Goal: Transaction & Acquisition: Obtain resource

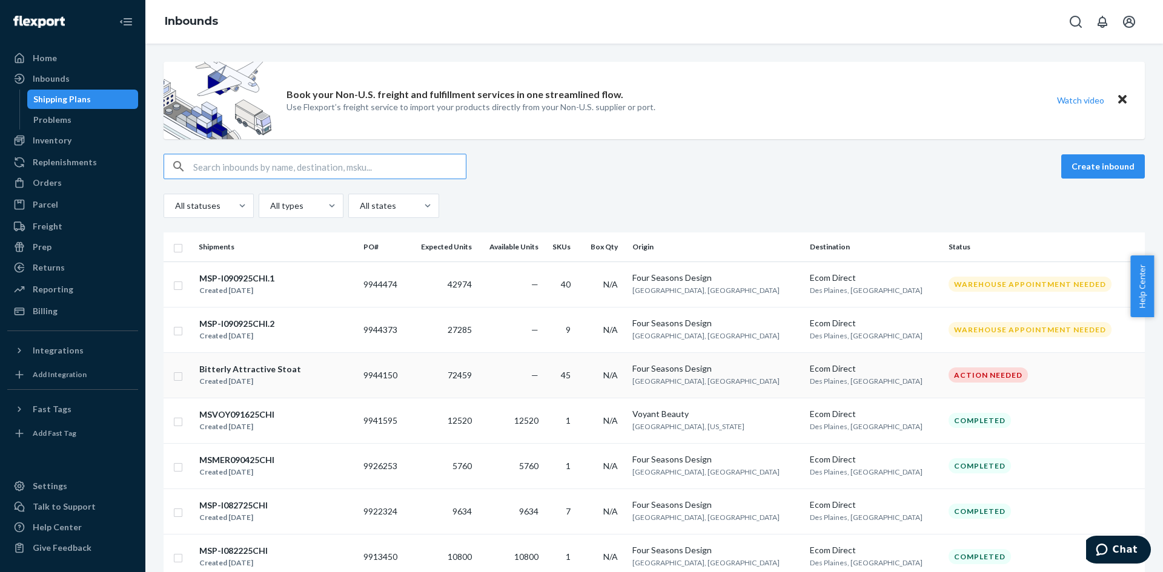
click at [185, 378] on td at bounding box center [179, 375] width 30 height 45
click at [179, 377] on input "checkbox" at bounding box center [178, 375] width 10 height 13
click at [1012, 168] on div "Delete" at bounding box center [1022, 167] width 40 height 12
checkbox input "false"
click at [658, 170] on div "Create inbound" at bounding box center [654, 166] width 981 height 25
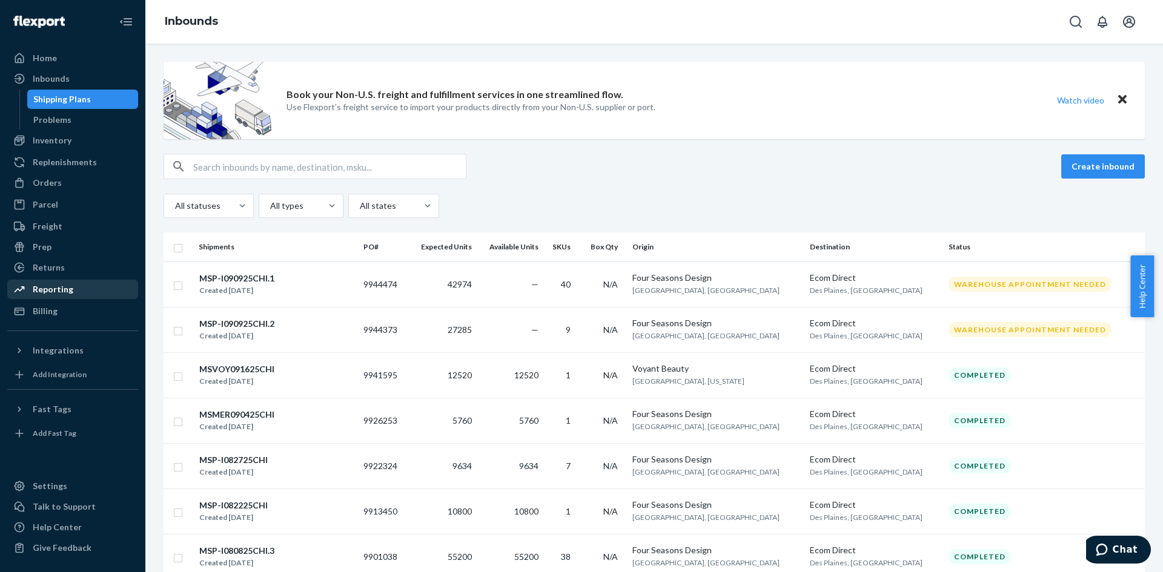
click at [78, 283] on div "Reporting" at bounding box center [72, 289] width 128 height 17
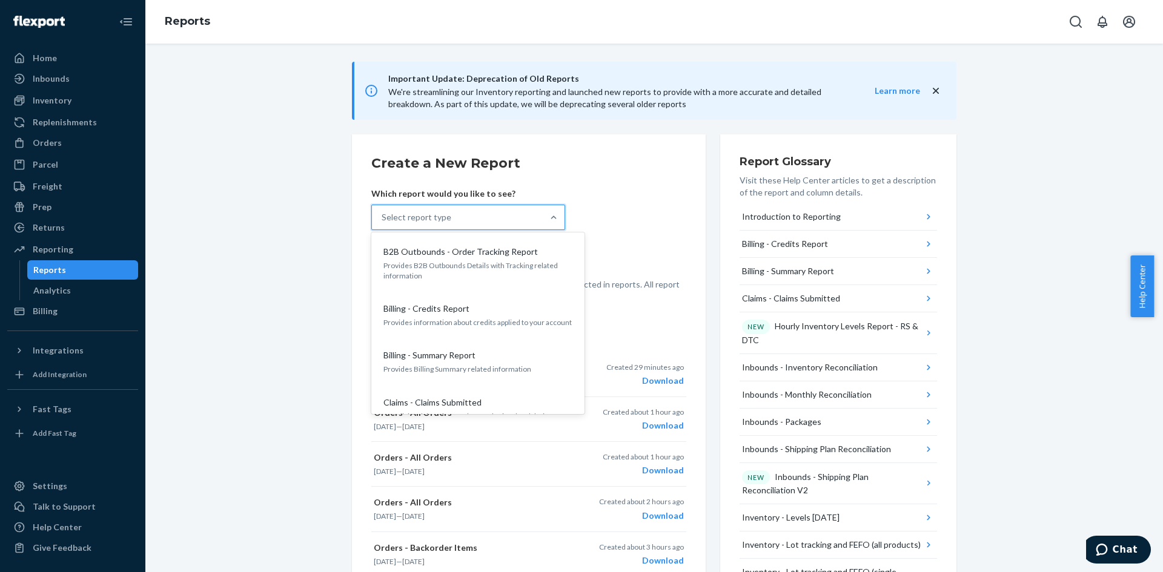
click at [532, 211] on div "Select report type" at bounding box center [457, 217] width 171 height 24
click at [383, 211] on input "option B2B Outbounds - Order Tracking Report focused, 1 of 33. 33 results avail…" at bounding box center [382, 217] width 1 height 12
type input "o"
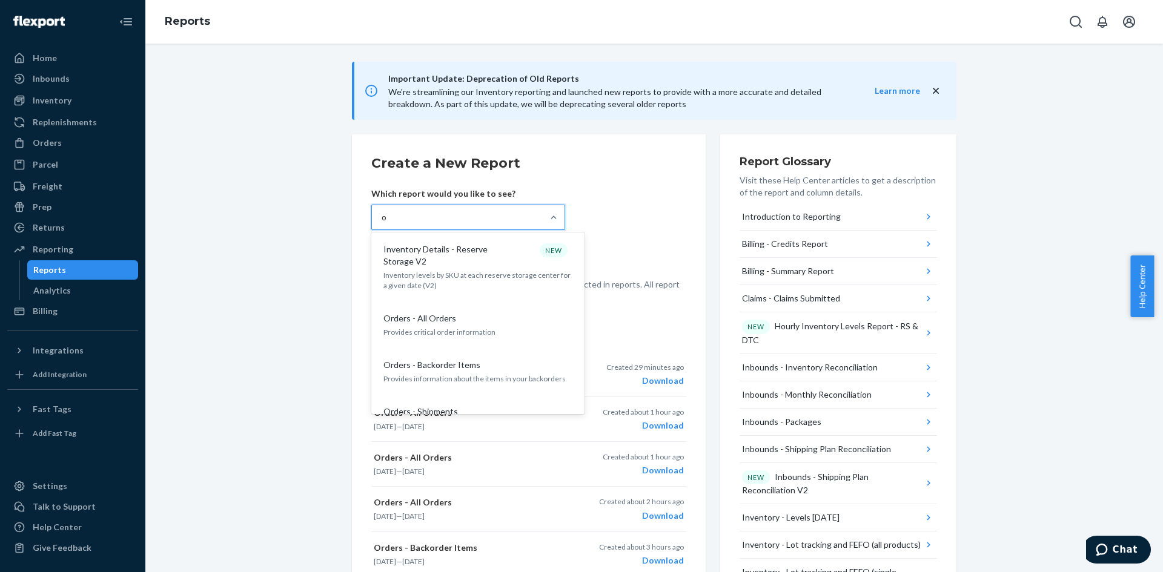
scroll to position [969, 0]
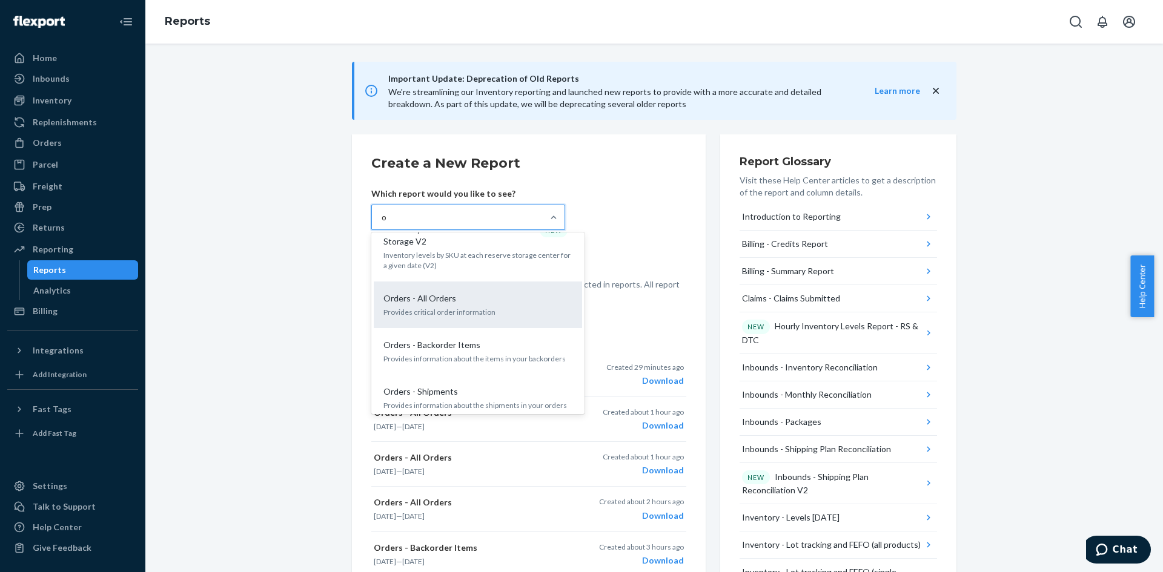
click at [475, 293] on div "Orders - All Orders" at bounding box center [476, 299] width 194 height 12
click at [388, 224] on input "o" at bounding box center [385, 217] width 6 height 12
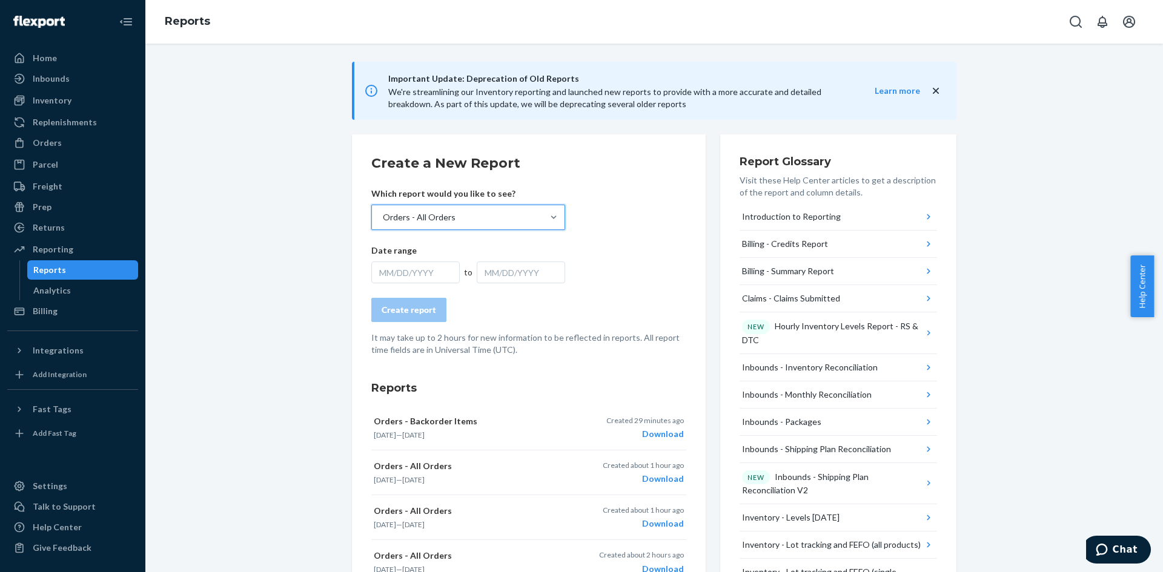
click at [445, 274] on div "MM/DD/YYYY" at bounding box center [415, 273] width 88 height 22
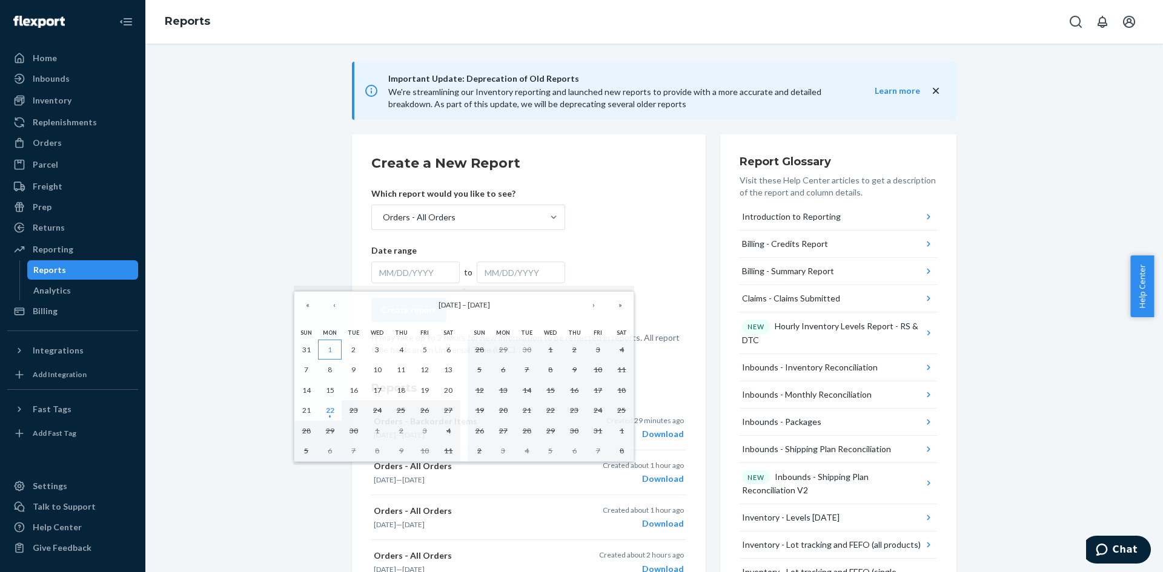
click at [333, 350] on button "1" at bounding box center [330, 350] width 24 height 21
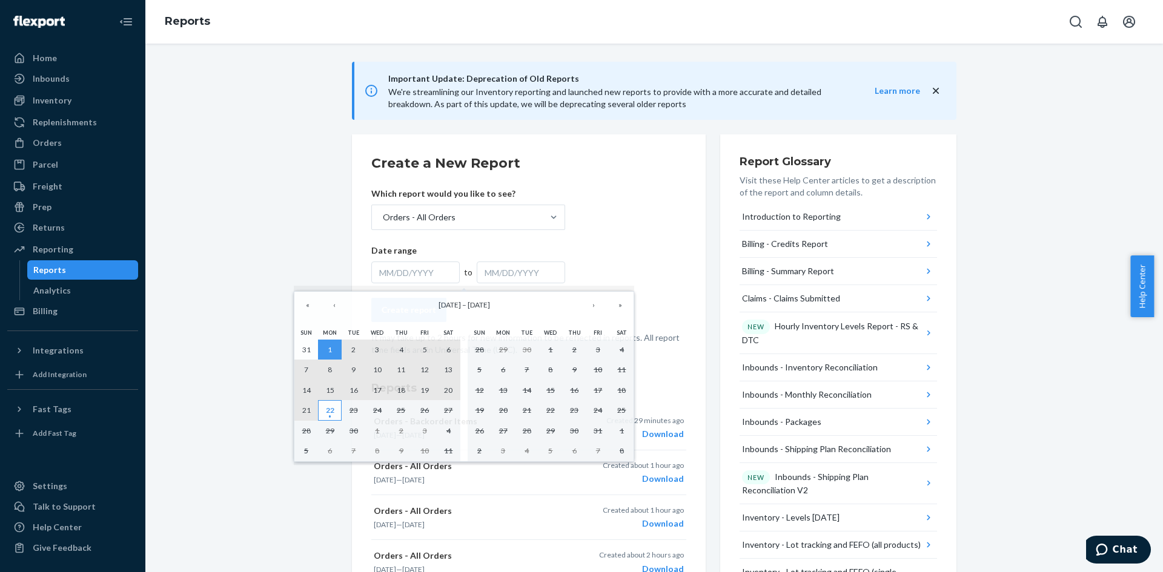
click at [332, 414] on abbr "22" at bounding box center [330, 410] width 8 height 9
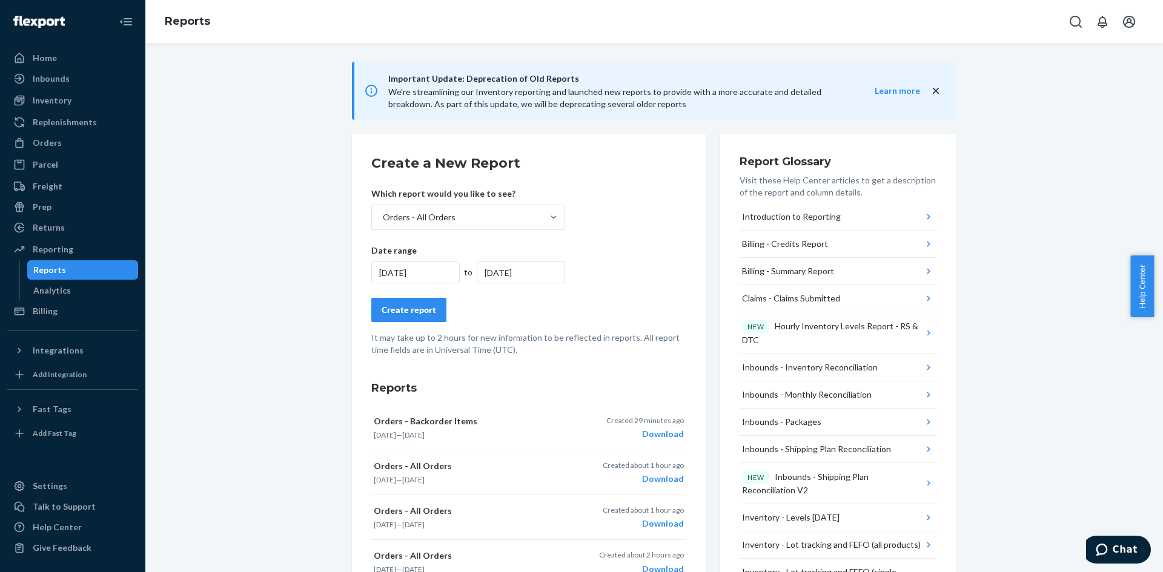
click at [423, 309] on div "Create report" at bounding box center [409, 310] width 55 height 12
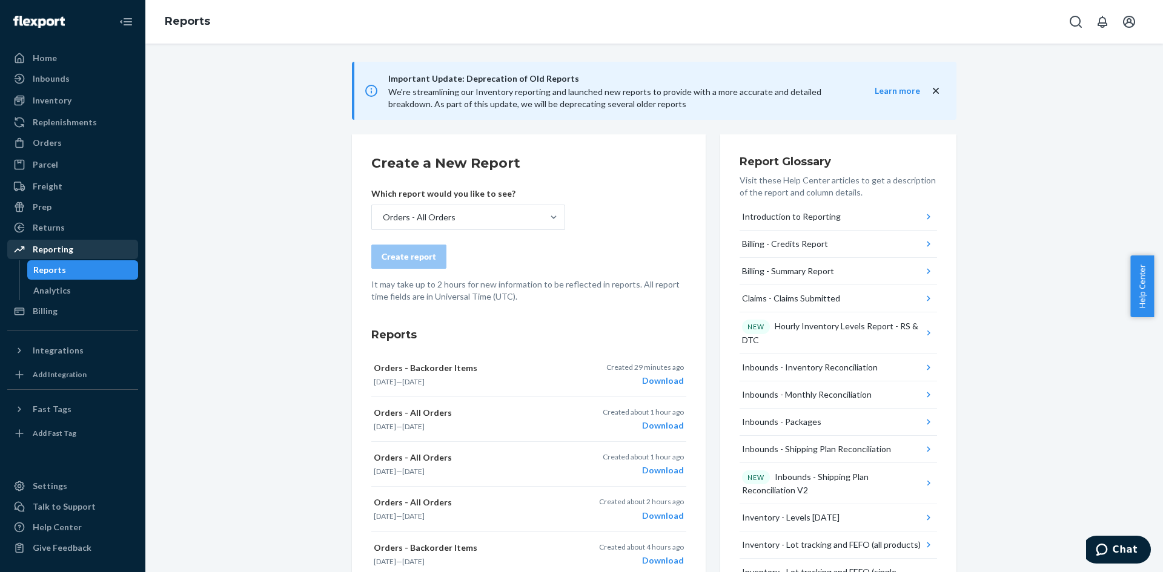
click at [73, 250] on div "Reporting" at bounding box center [72, 249] width 128 height 17
click at [83, 108] on div "Inventory" at bounding box center [72, 100] width 128 height 17
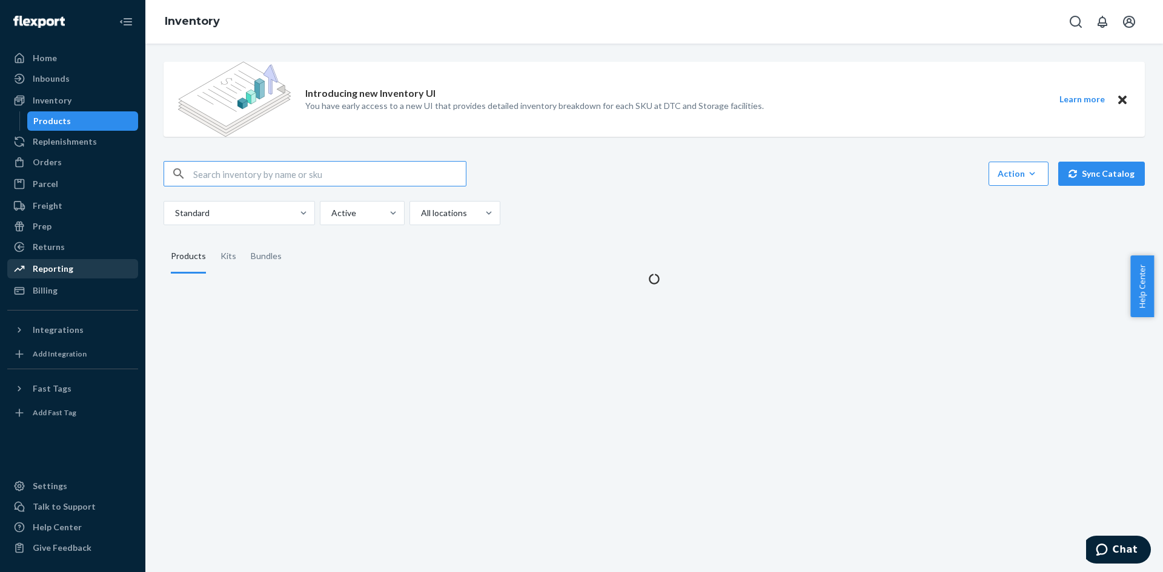
click at [64, 269] on div "Reporting" at bounding box center [53, 269] width 41 height 12
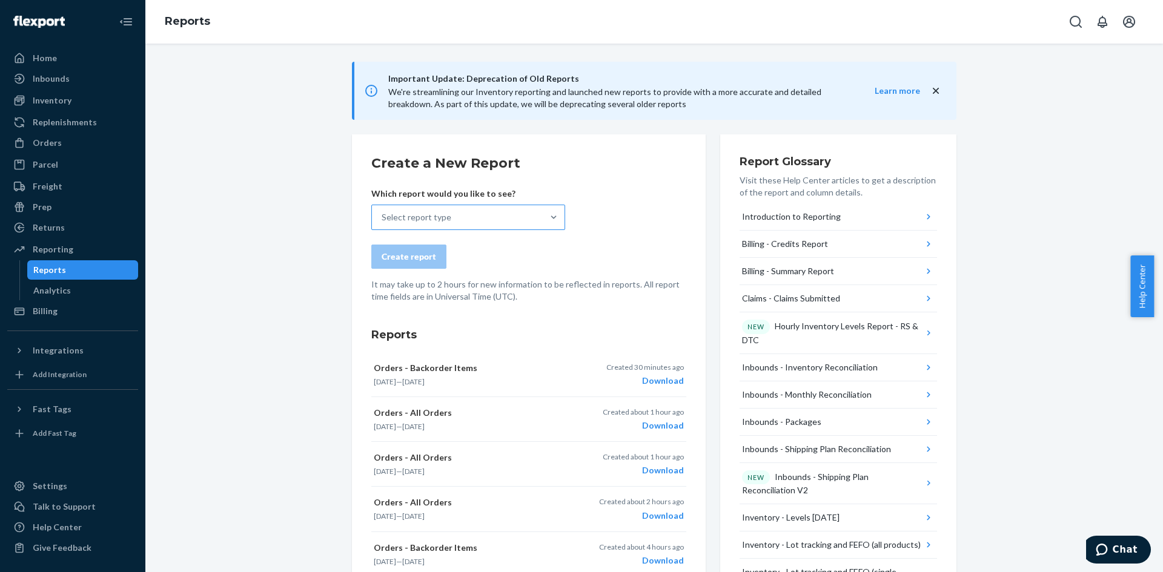
click at [499, 214] on div "Select report type" at bounding box center [457, 217] width 171 height 24
click at [383, 214] on input "Select report type" at bounding box center [382, 217] width 1 height 12
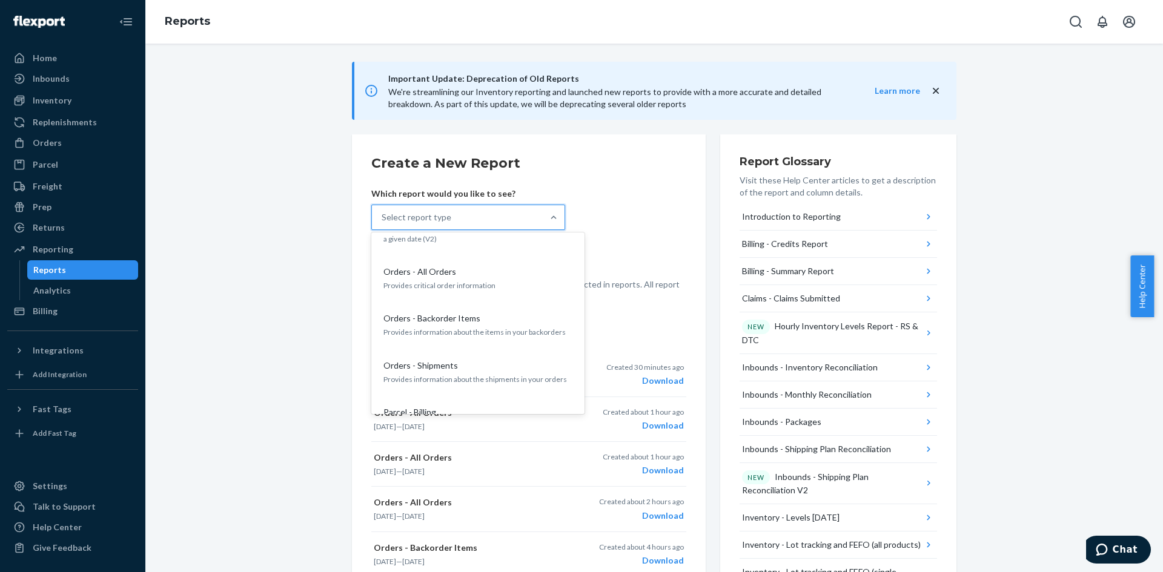
scroll to position [1030, 0]
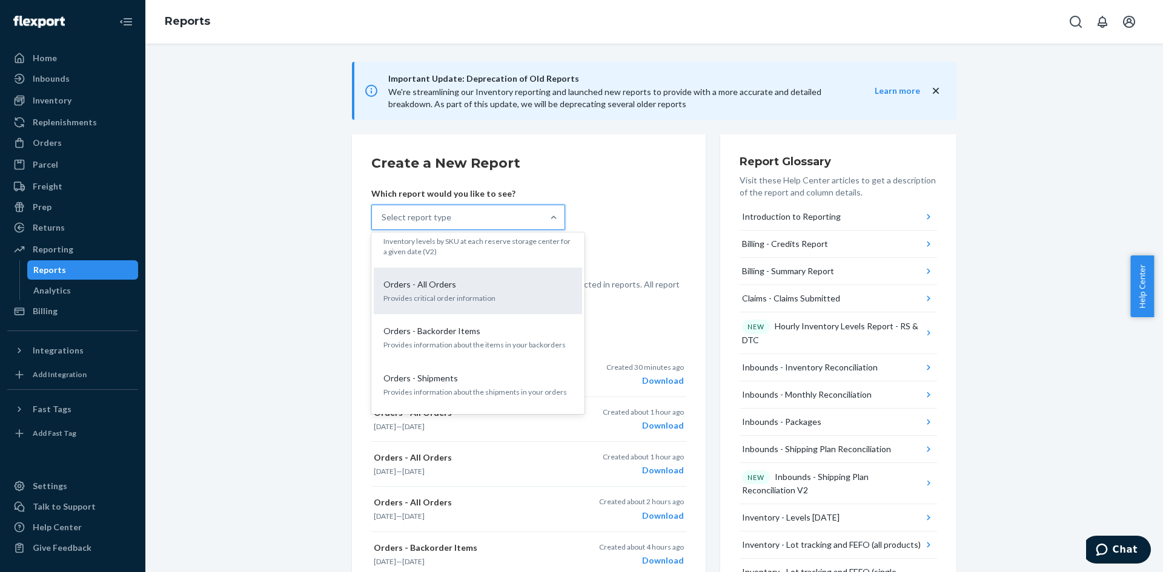
click at [472, 279] on div "Orders - All Orders" at bounding box center [476, 285] width 194 height 12
click at [383, 224] on input "option Orders - All Orders focused, 19 of 33. 33 results available. Use Up and …" at bounding box center [382, 217] width 1 height 12
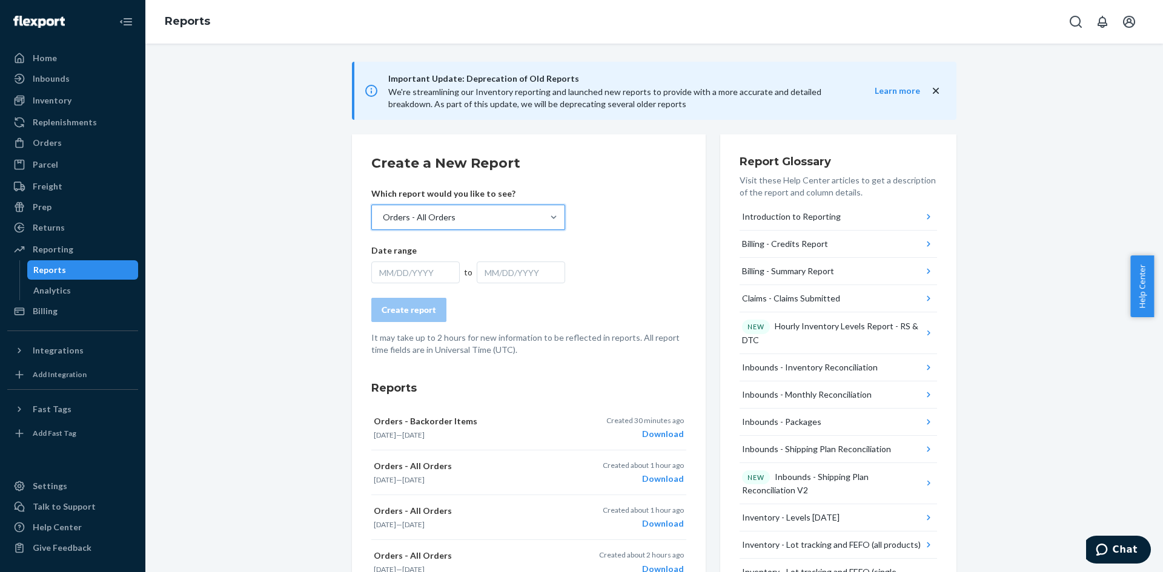
click at [396, 276] on div "MM/DD/YYYY" at bounding box center [415, 273] width 88 height 22
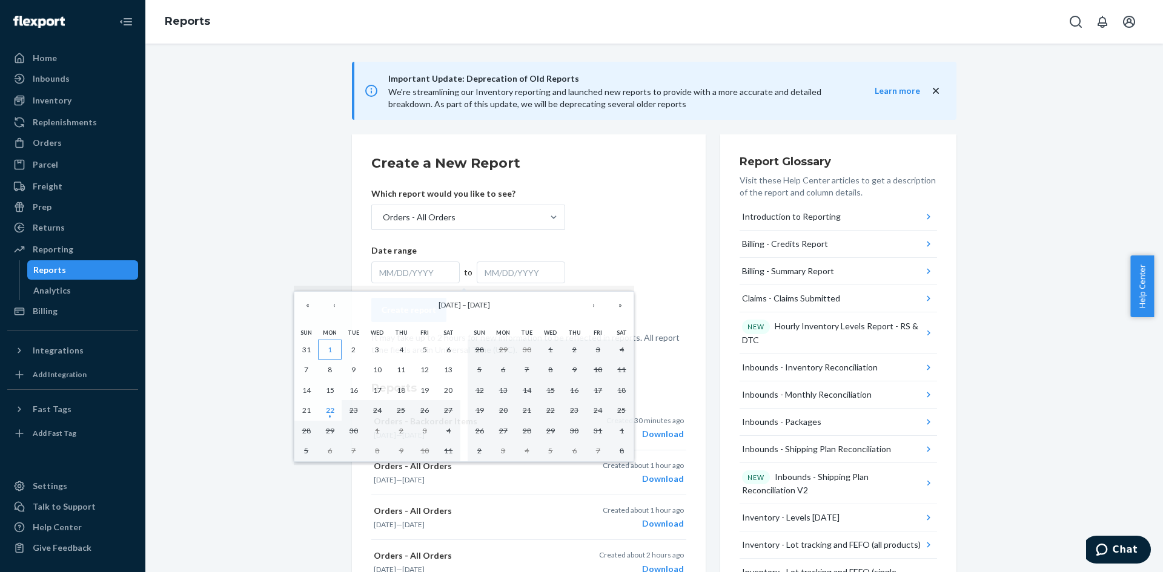
click at [330, 348] on abbr "1" at bounding box center [330, 349] width 4 height 9
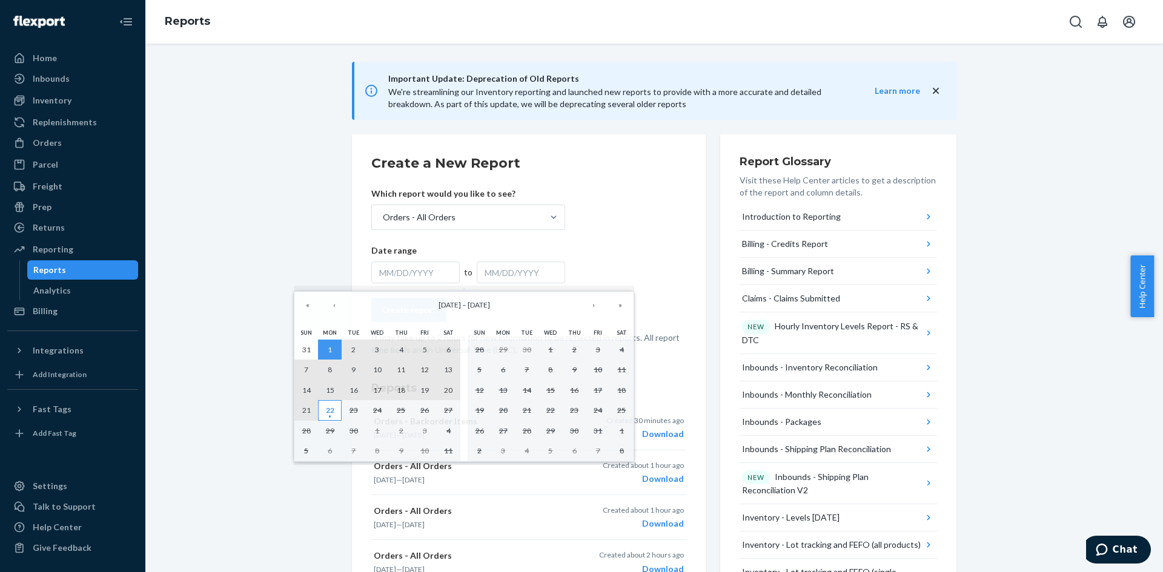
click at [334, 414] on abbr "22" at bounding box center [330, 410] width 8 height 9
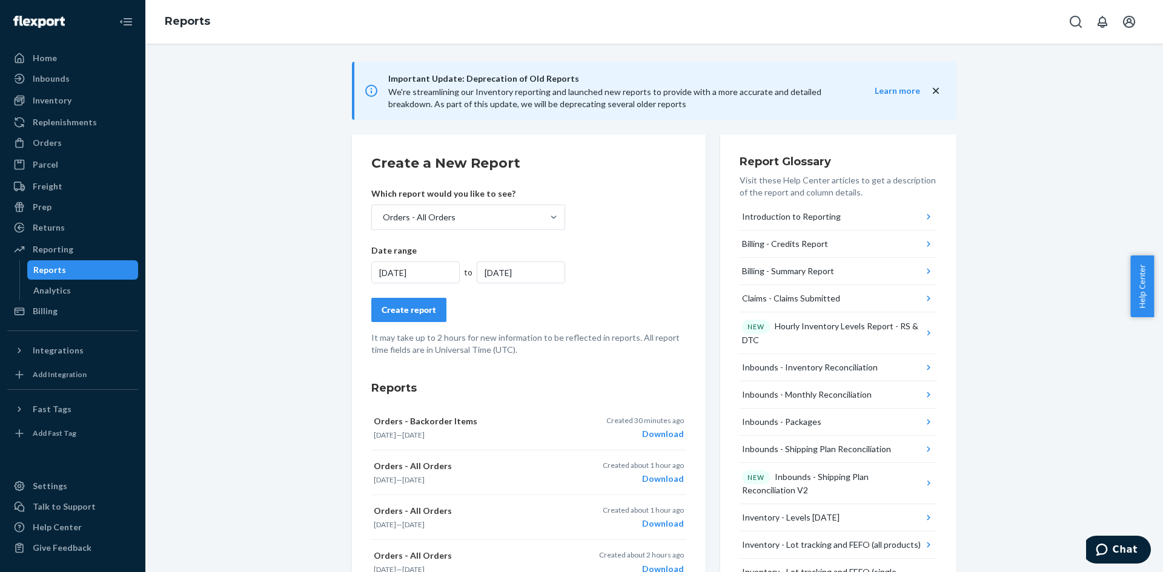
click at [422, 302] on button "Create report" at bounding box center [408, 310] width 75 height 24
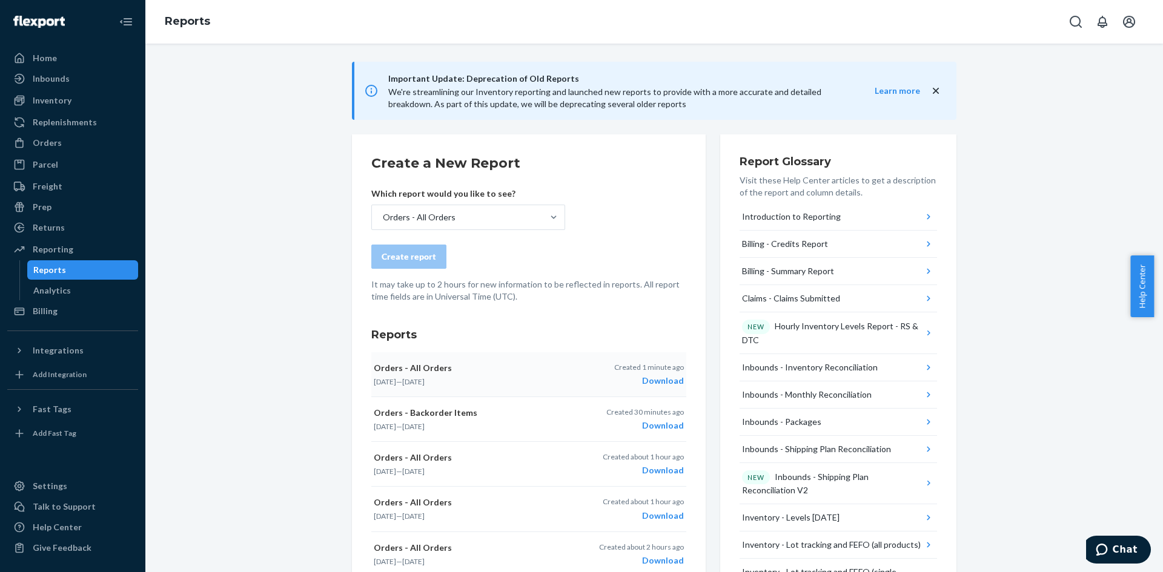
click at [658, 382] on div "Download" at bounding box center [649, 381] width 70 height 12
click at [657, 422] on div "Download" at bounding box center [645, 426] width 78 height 12
click at [79, 100] on div "Inventory" at bounding box center [72, 100] width 128 height 17
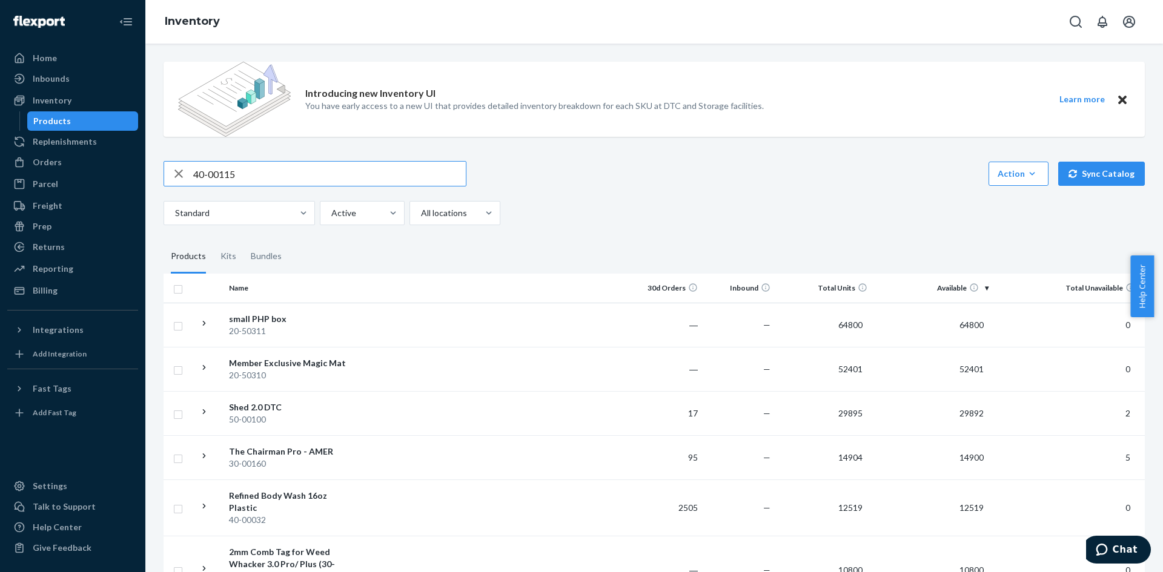
type input "40-00115"
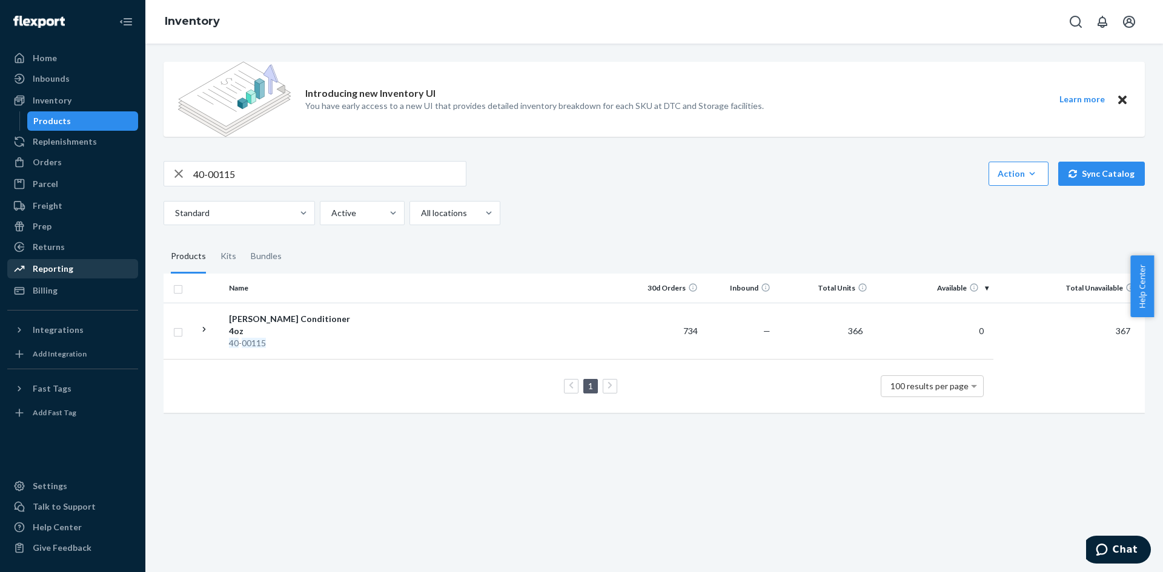
click at [64, 275] on div "Reporting" at bounding box center [72, 268] width 128 height 17
